Goal: Check status: Check status

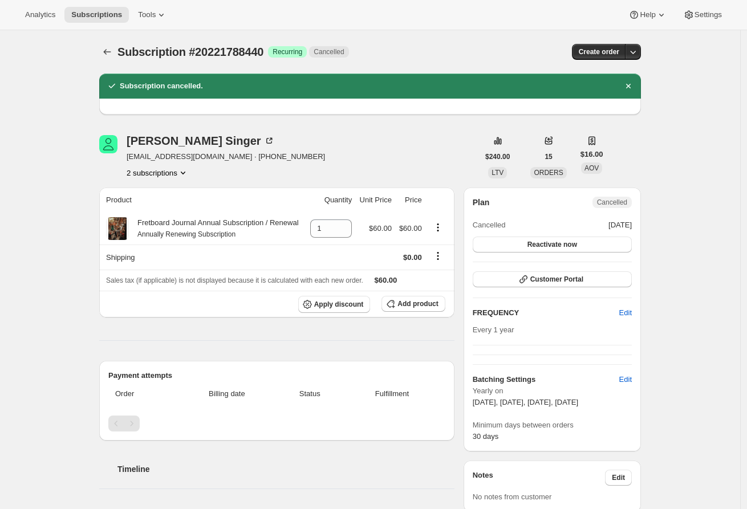
click at [108, 5] on div "Analytics Subscriptions Tools Help Settings" at bounding box center [373, 15] width 747 height 30
click at [95, 15] on span "Subscriptions" at bounding box center [96, 14] width 51 height 9
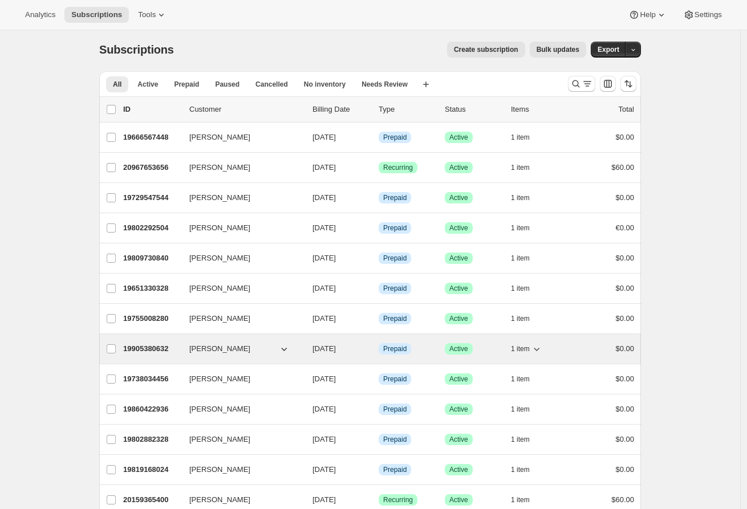
scroll to position [5, 0]
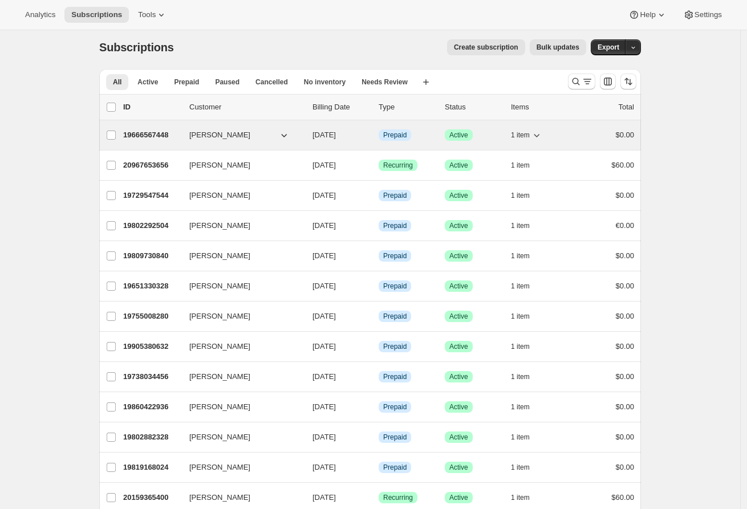
click at [209, 131] on span "[PERSON_NAME]" at bounding box center [219, 134] width 61 height 11
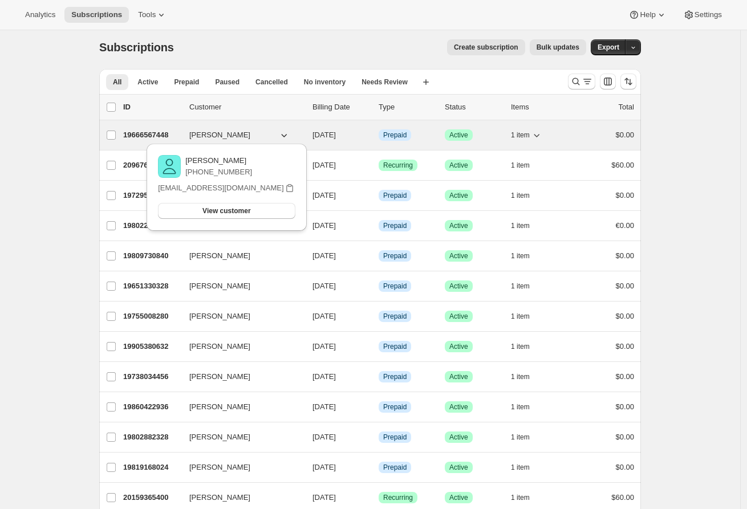
click at [146, 130] on p "19666567448" at bounding box center [151, 134] width 57 height 11
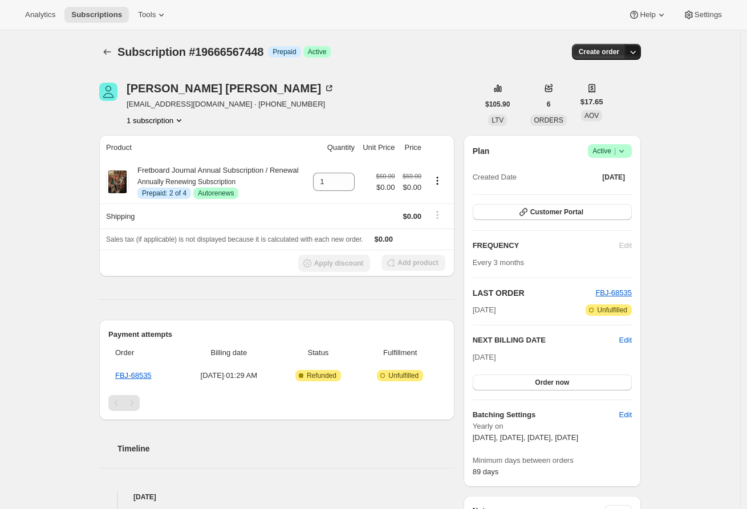
click at [633, 55] on icon "button" at bounding box center [632, 51] width 11 height 11
click at [682, 72] on div "Subscription #19666567448. This page is ready Subscription #19666567448 Info Pr…" at bounding box center [370, 444] width 740 height 829
click at [627, 151] on icon at bounding box center [621, 150] width 11 height 11
click at [681, 148] on div "Subscription #19666567448. This page is ready Subscription #19666567448 Info Pr…" at bounding box center [370, 444] width 740 height 829
click at [623, 153] on icon at bounding box center [621, 150] width 11 height 11
